Goal: Task Accomplishment & Management: Complete application form

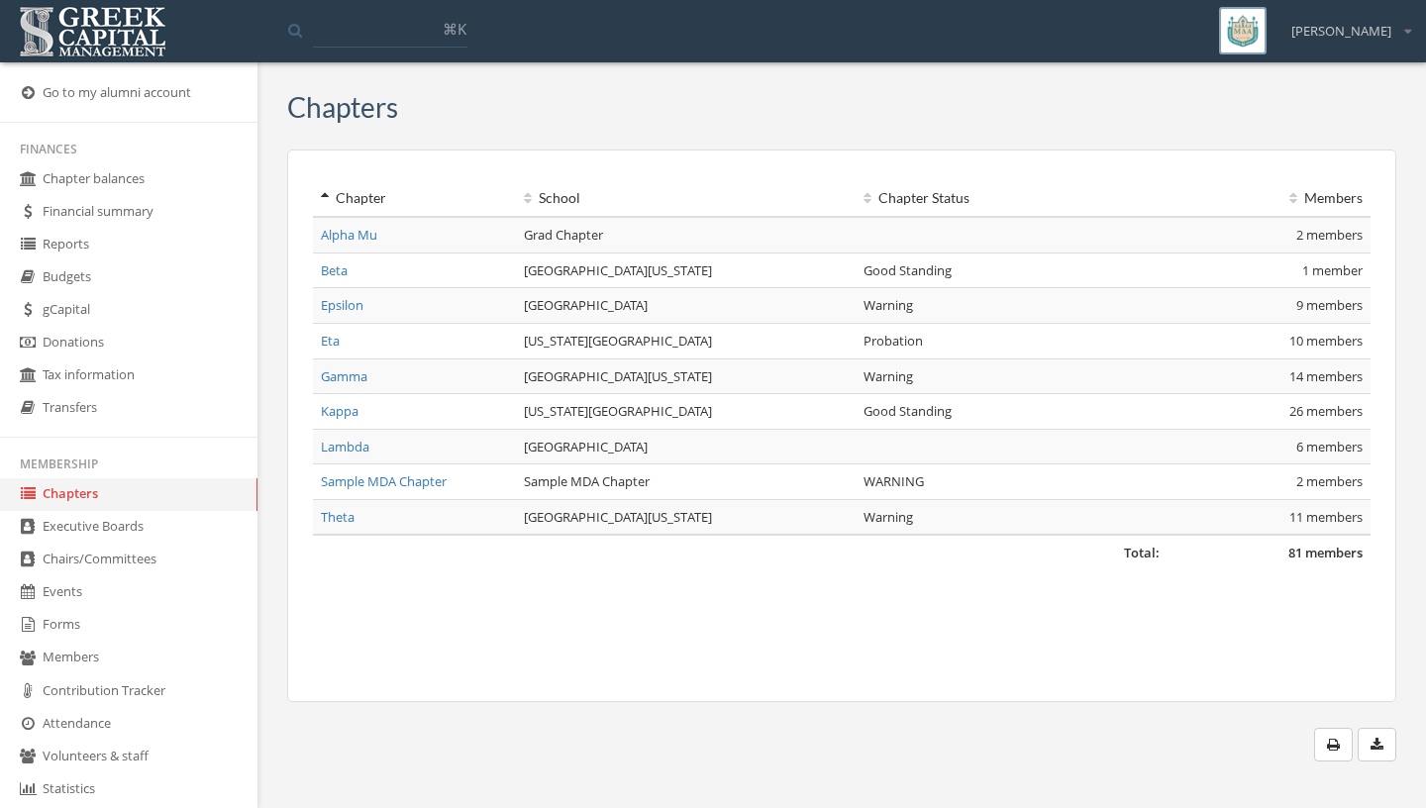
click at [154, 594] on link "Events" at bounding box center [128, 592] width 257 height 33
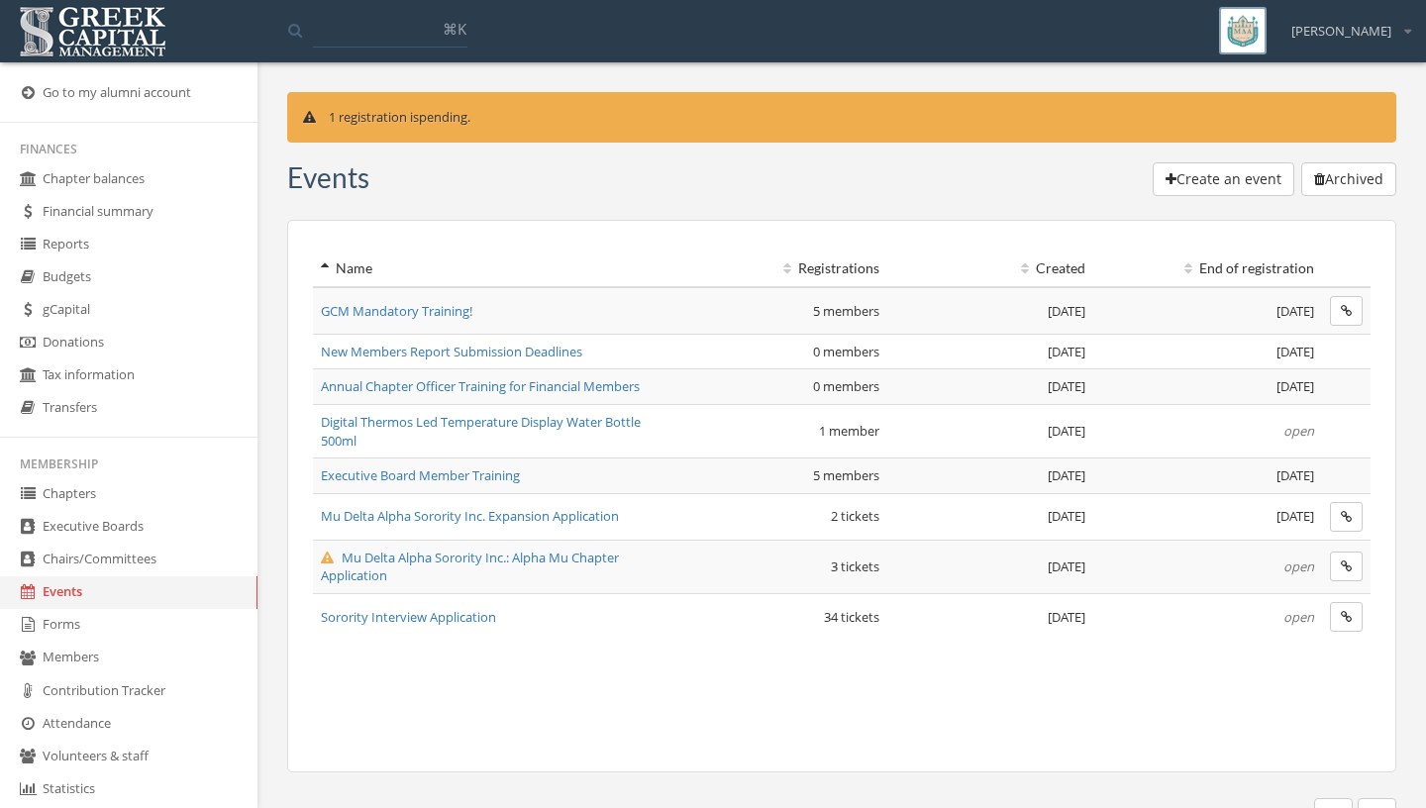
click at [74, 634] on link "Forms" at bounding box center [128, 625] width 257 height 33
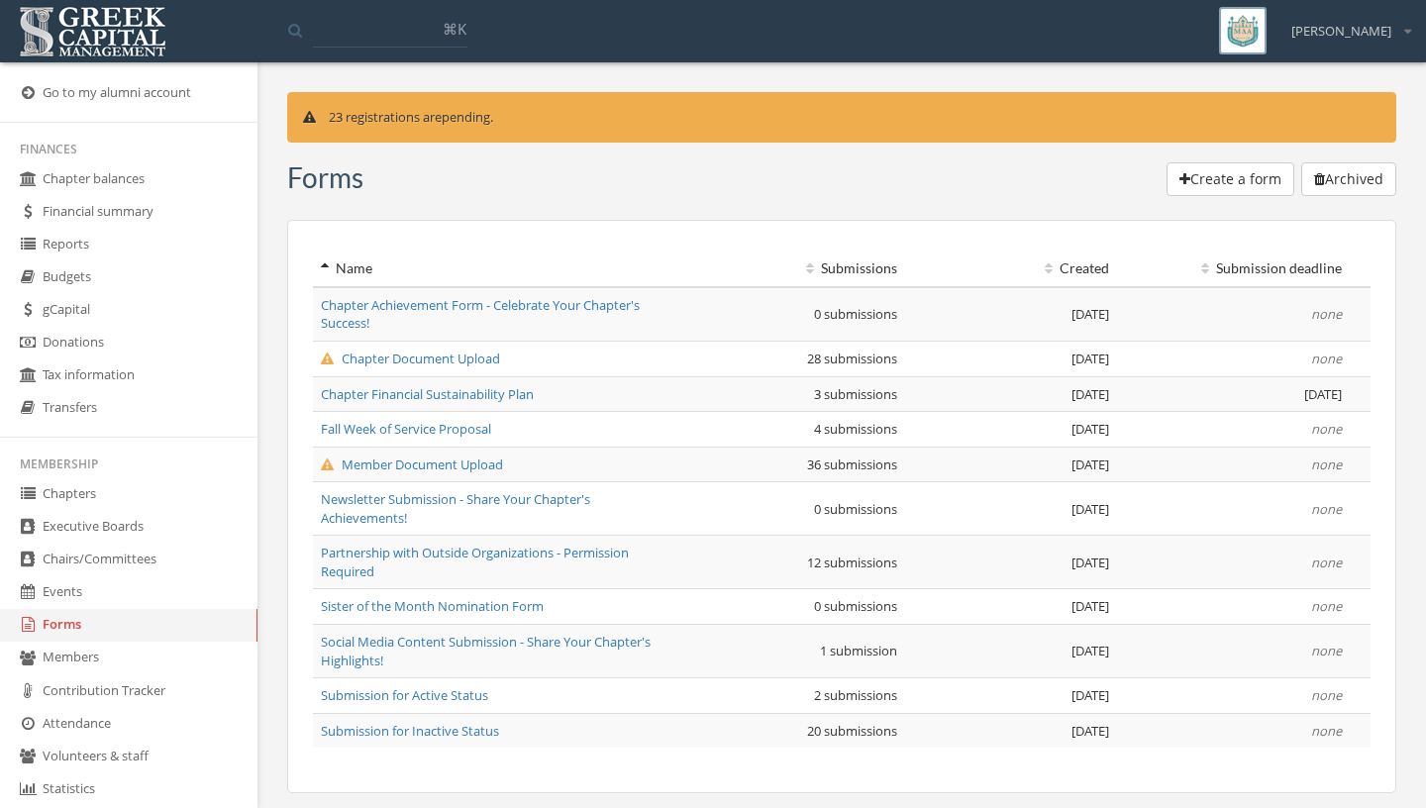
click at [351, 466] on span "Member Document Upload" at bounding box center [412, 464] width 182 height 18
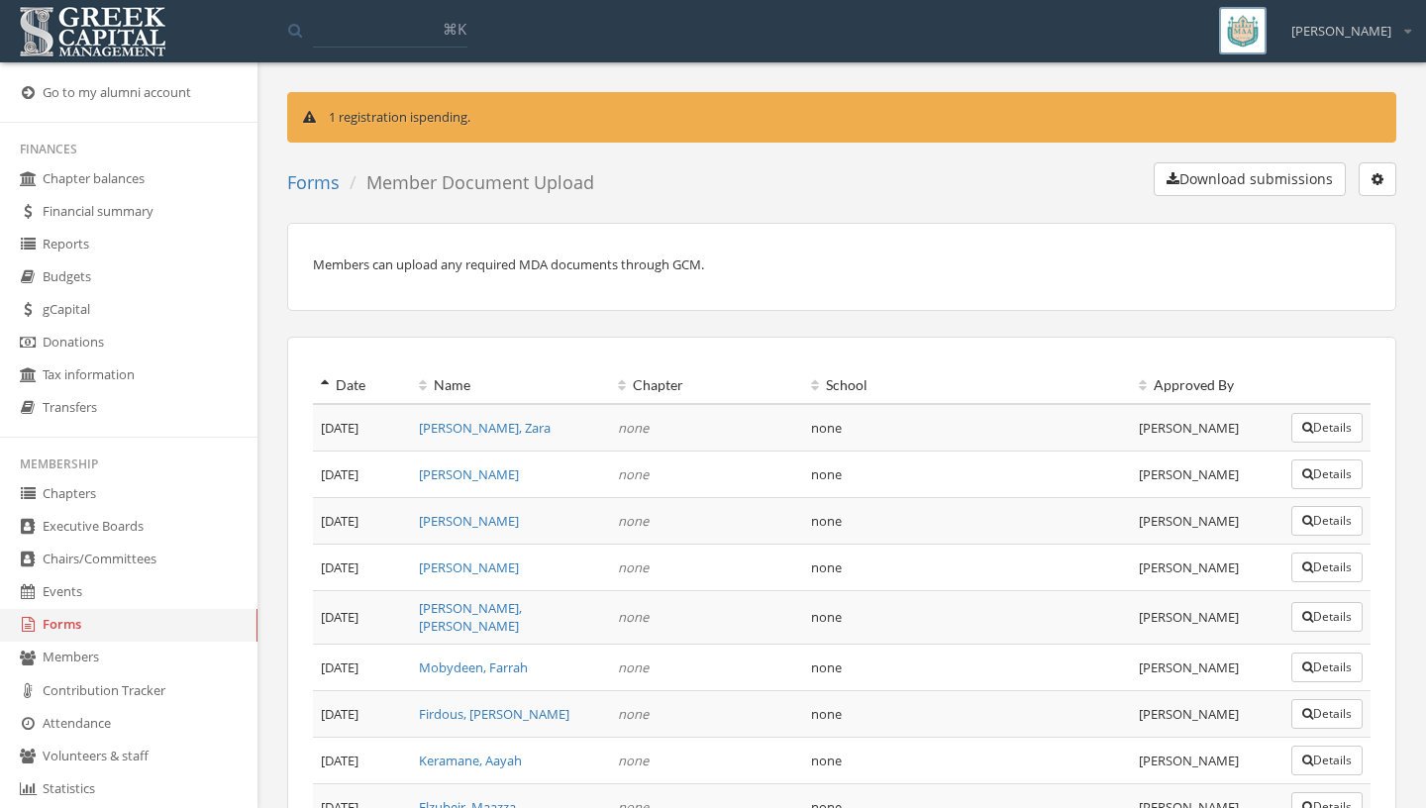
click at [189, 623] on link "Forms" at bounding box center [128, 625] width 257 height 33
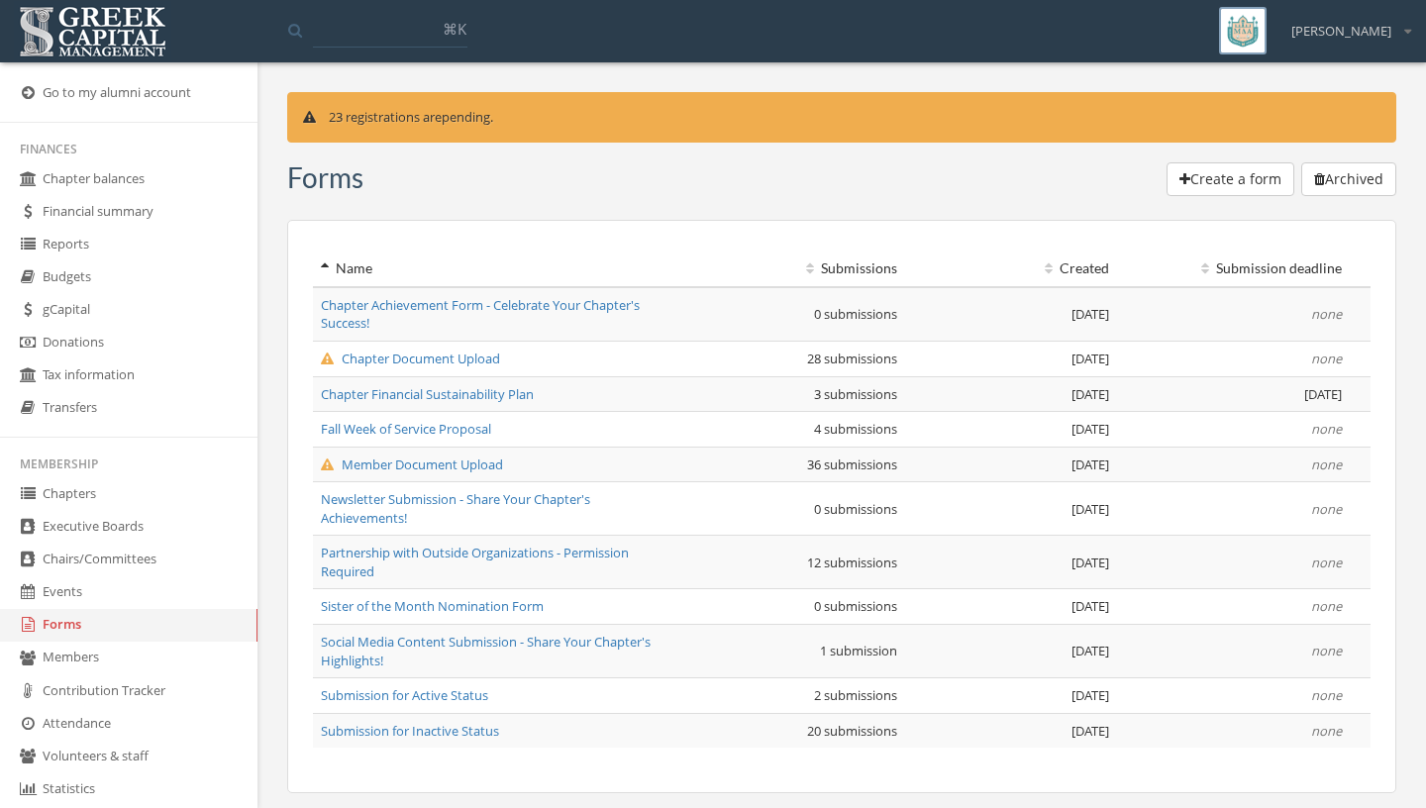
click at [359, 367] on span "Chapter Document Upload" at bounding box center [410, 359] width 179 height 18
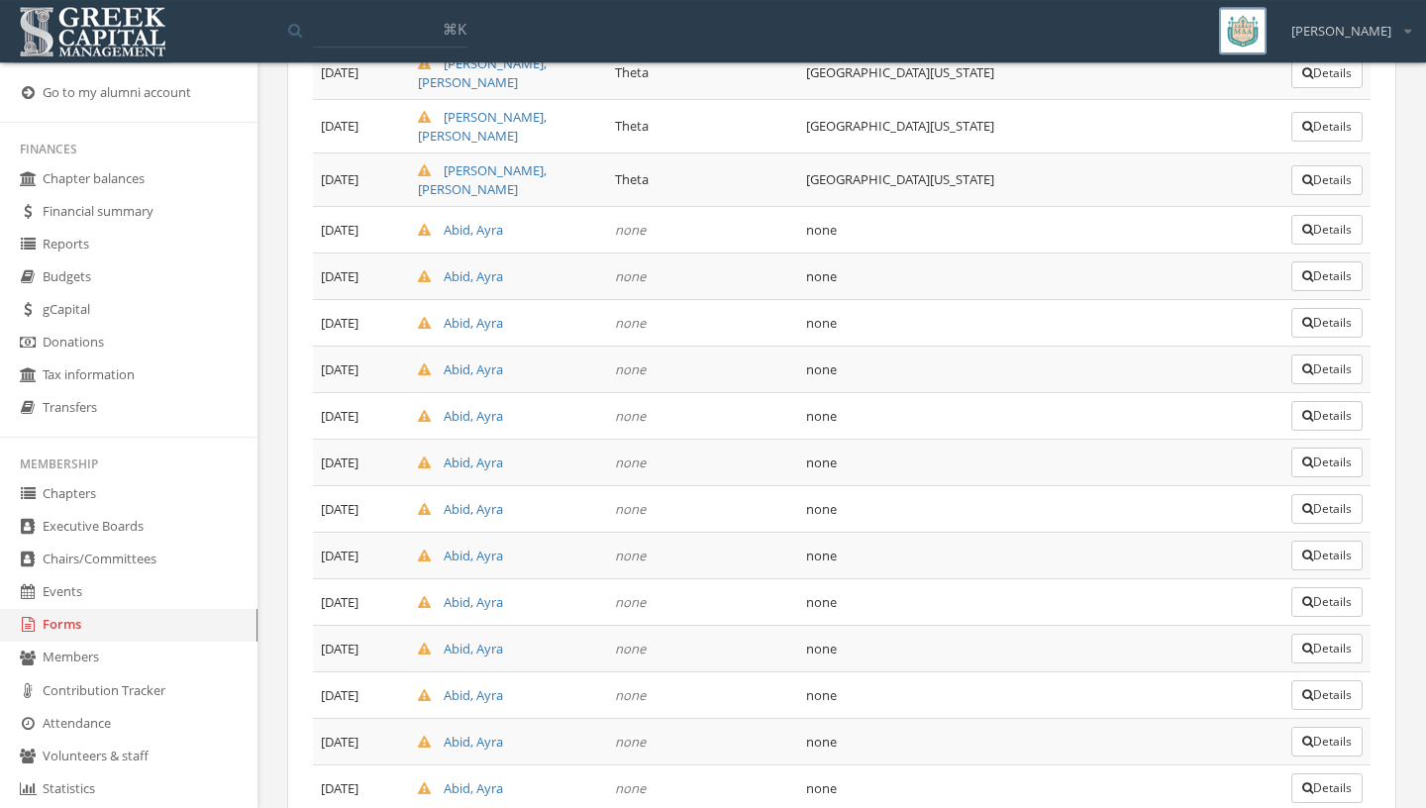
scroll to position [1026, 0]
